Goal: Information Seeking & Learning: Check status

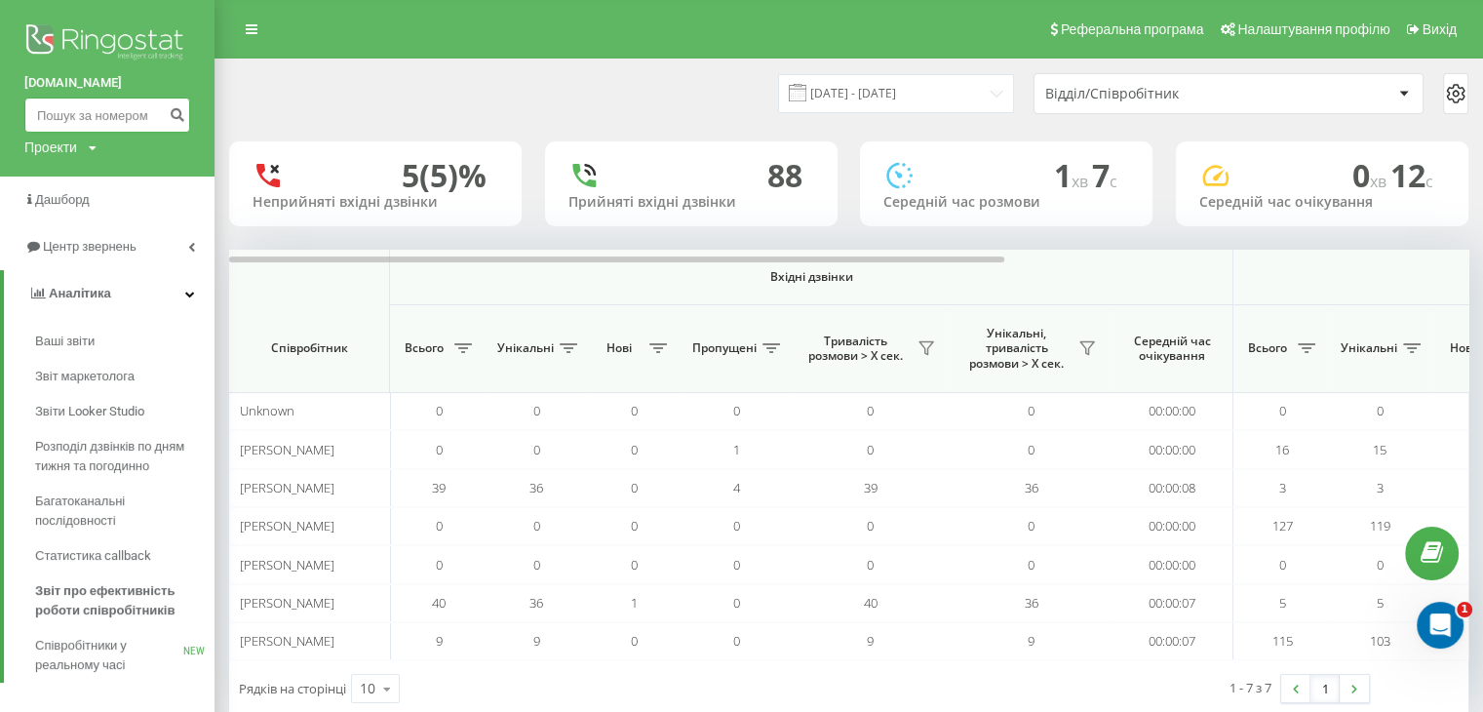
click at [122, 109] on input at bounding box center [107, 115] width 166 height 35
paste input "380505464007"
type input "380505464007"
click at [174, 103] on button "submit" at bounding box center [177, 115] width 26 height 35
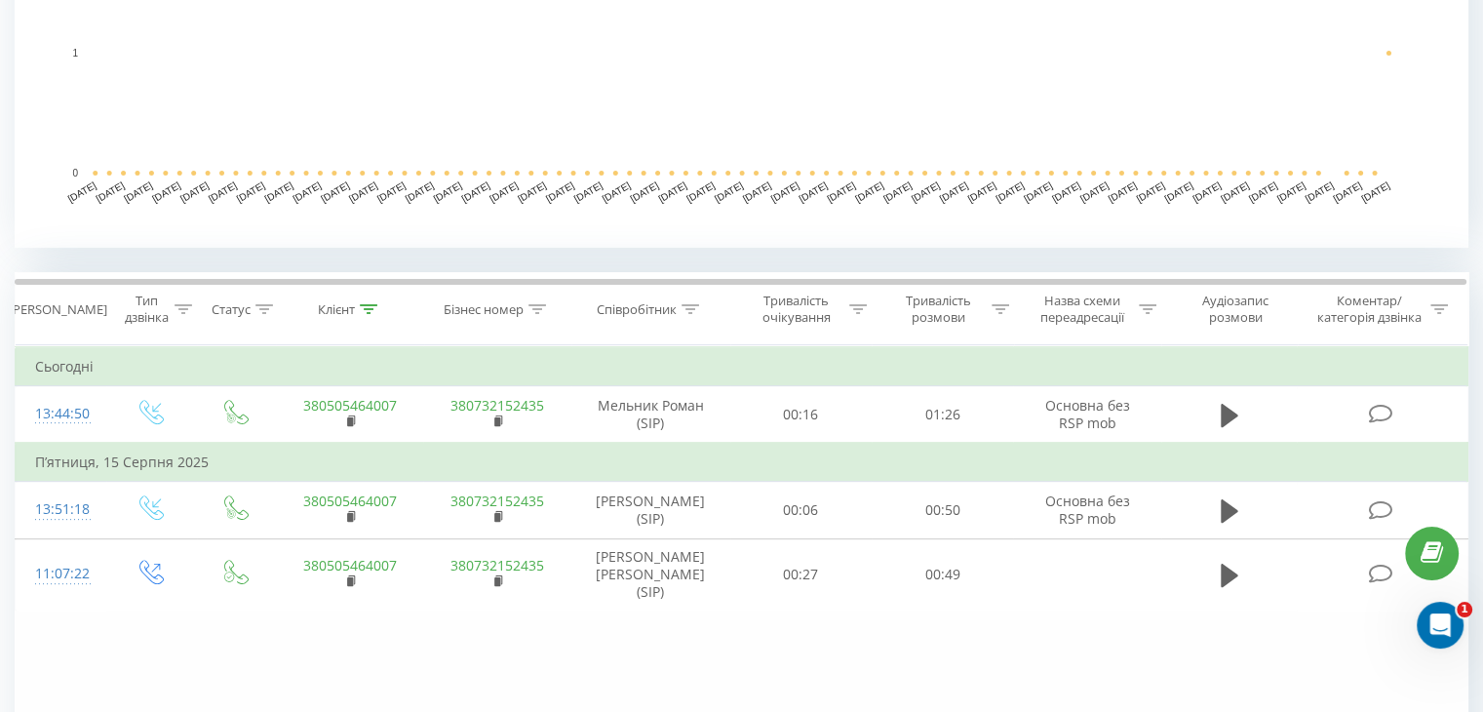
scroll to position [714, 0]
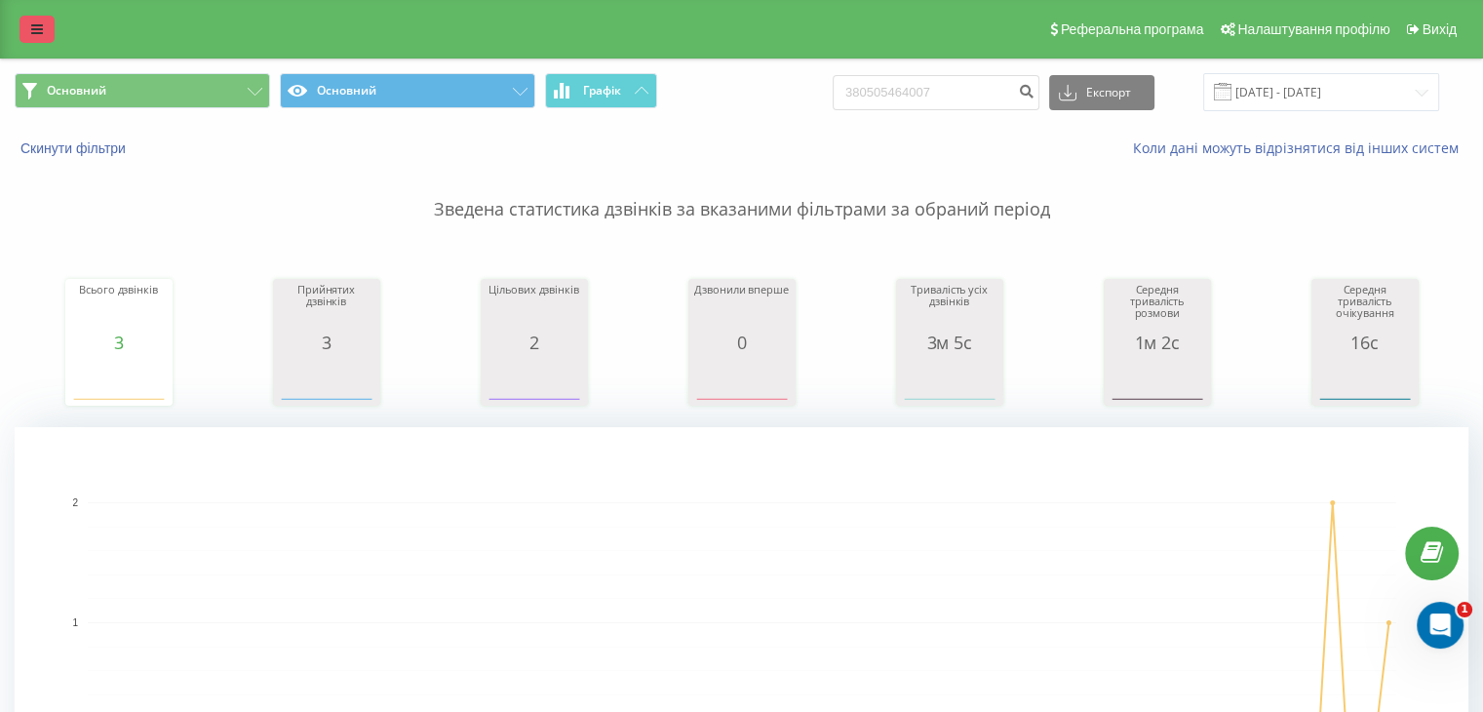
click at [31, 29] on icon at bounding box center [37, 29] width 12 height 14
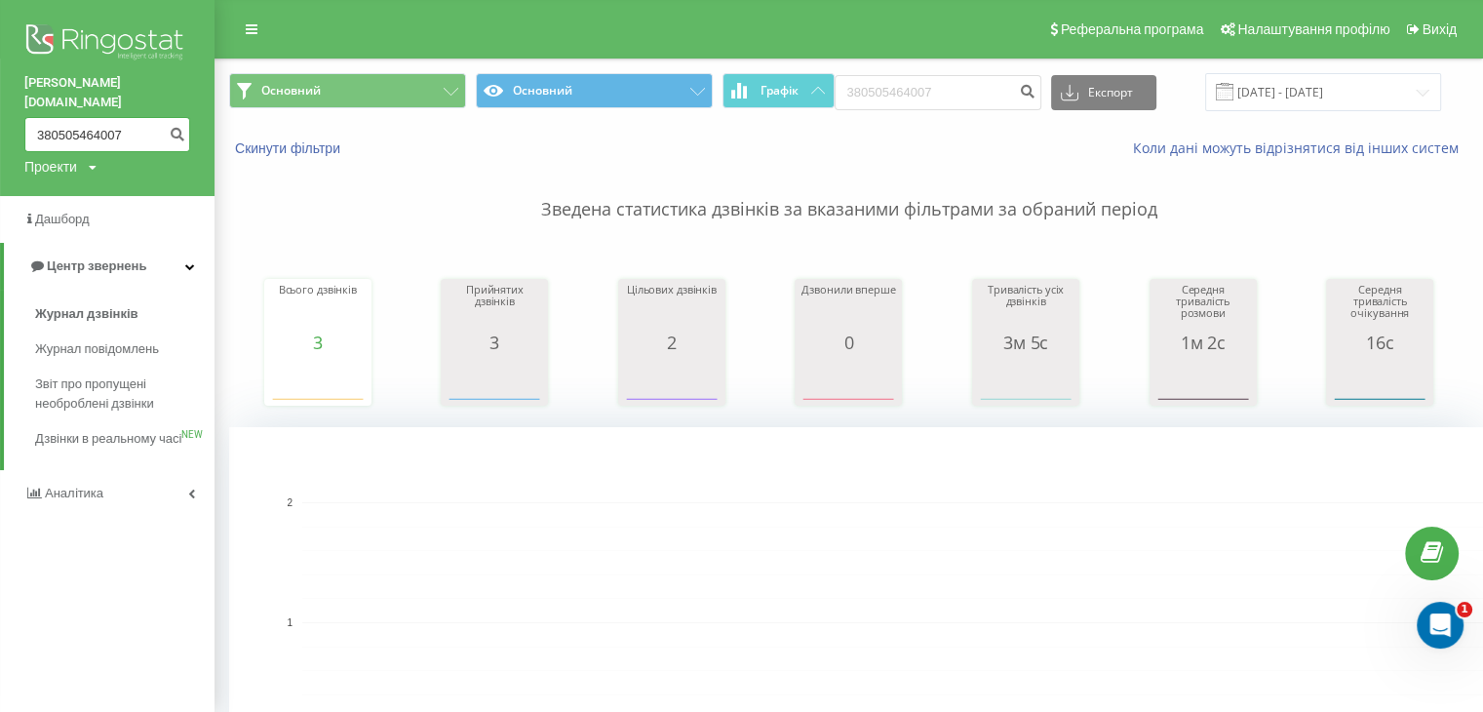
click at [68, 117] on input "380505464007" at bounding box center [107, 134] width 166 height 35
drag, startPoint x: 86, startPoint y: 107, endPoint x: 34, endPoint y: 107, distance: 51.7
click at [34, 117] on input "380505464007" at bounding box center [107, 134] width 166 height 35
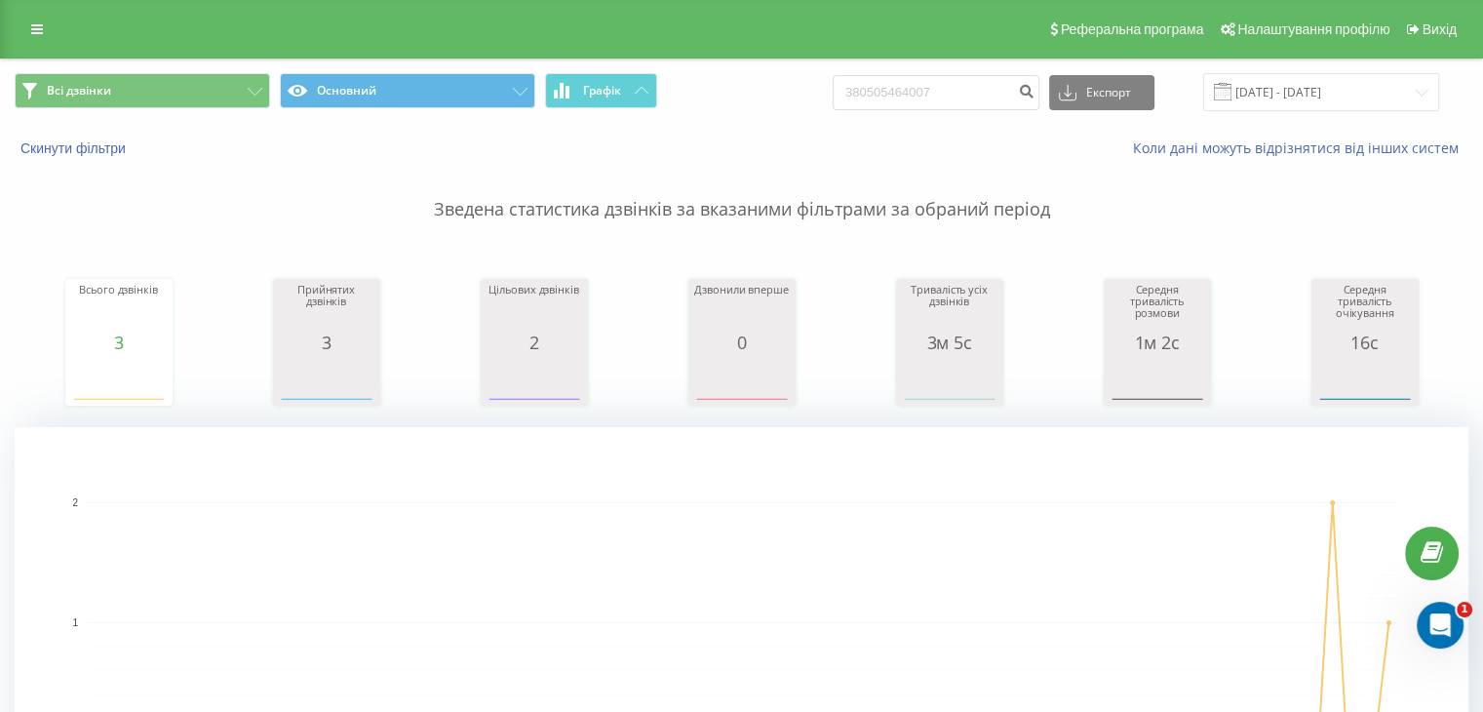
click at [1073, 392] on div "Всього дзвінків 3 date totalCalls 19.05.25 0 25.05.25 0 31.05.25 0 06.06.25 0 1…" at bounding box center [742, 324] width 1454 height 168
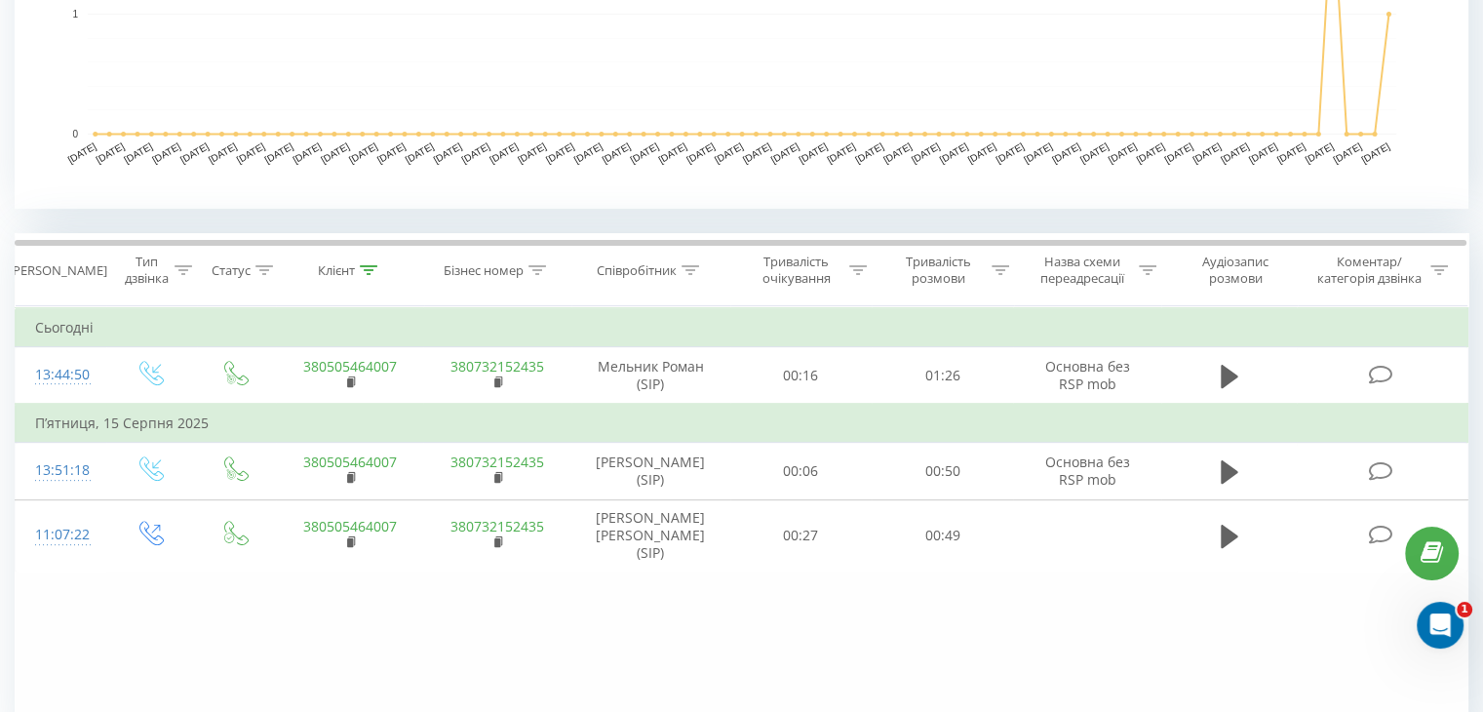
scroll to position [714, 0]
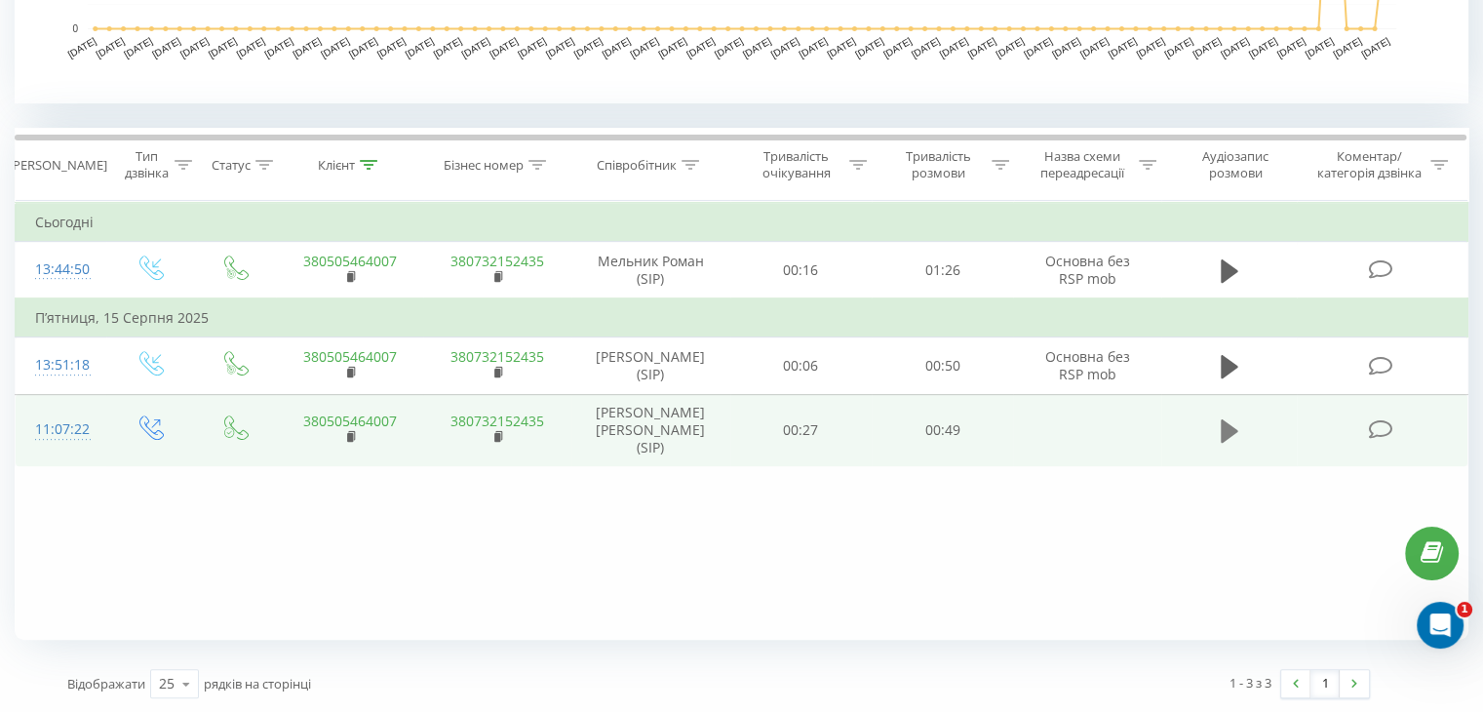
click at [1230, 423] on icon at bounding box center [1230, 430] width 18 height 23
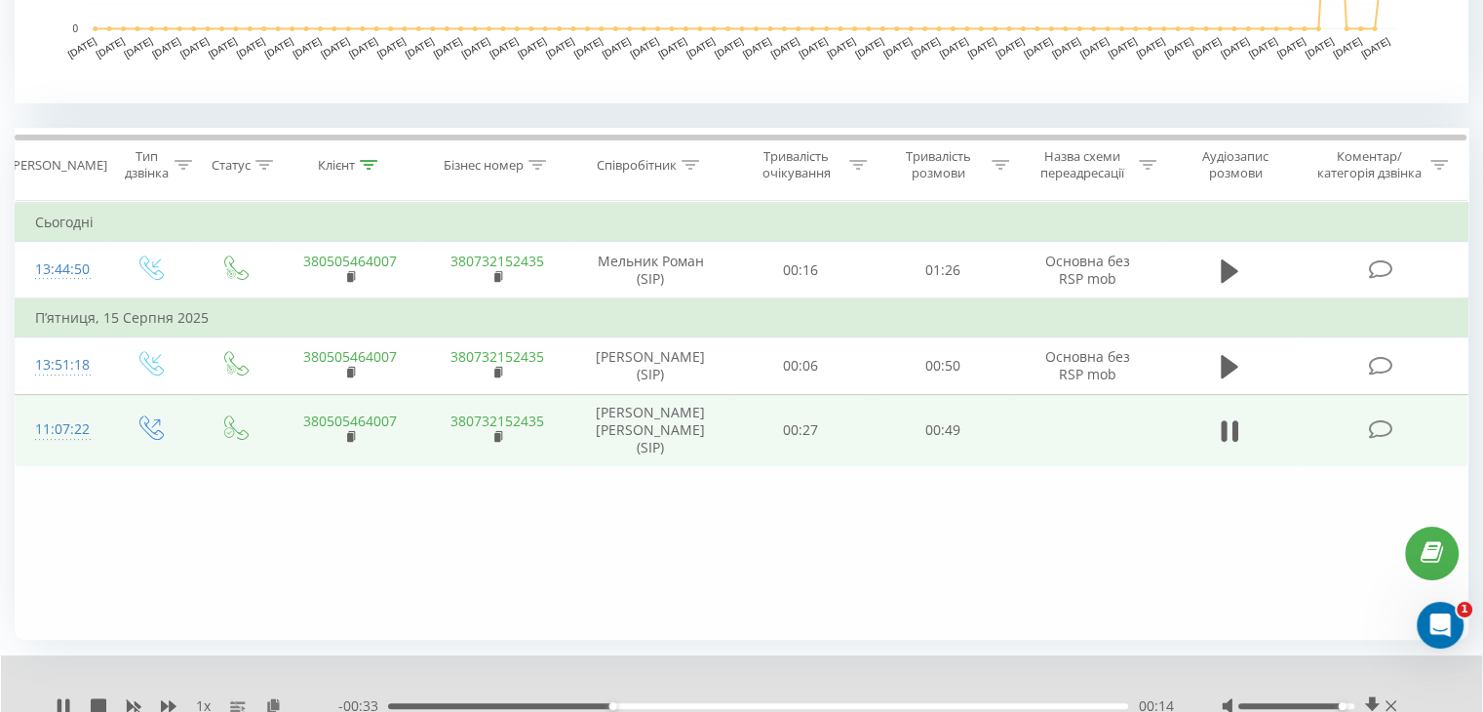
drag, startPoint x: 1298, startPoint y: 703, endPoint x: 1341, endPoint y: 708, distance: 43.2
click at [1341, 708] on div at bounding box center [1311, 706] width 179 height 20
click at [353, 430] on icon at bounding box center [352, 437] width 11 height 14
